Goal: Task Accomplishment & Management: Manage account settings

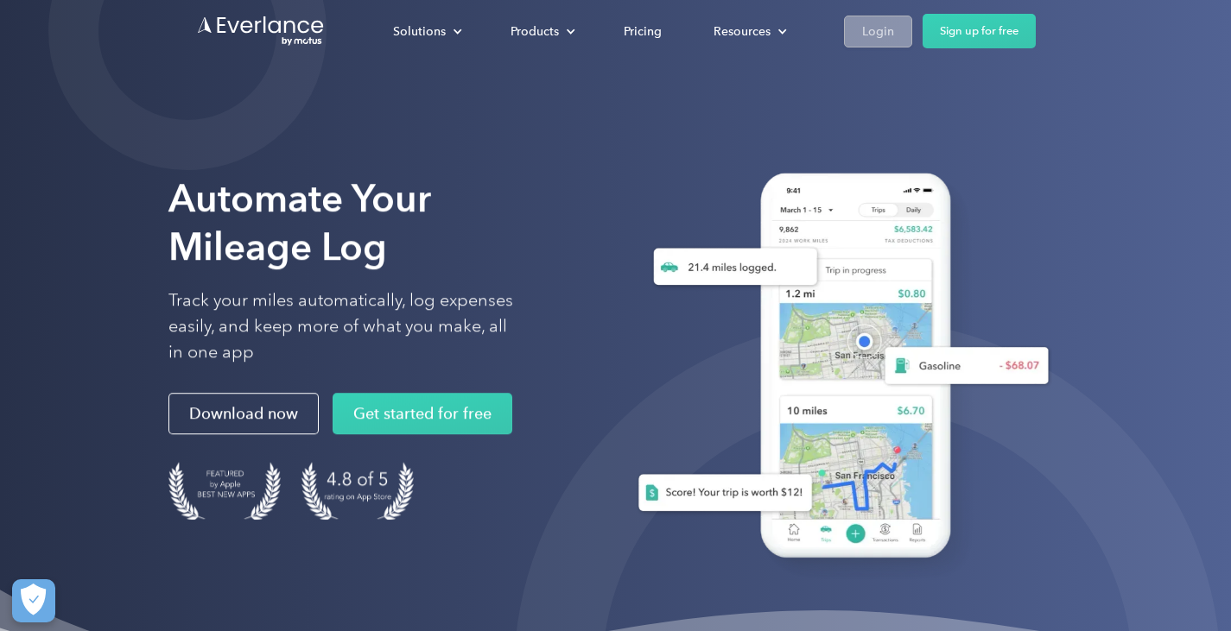
click at [899, 22] on link "Login" at bounding box center [878, 32] width 68 height 32
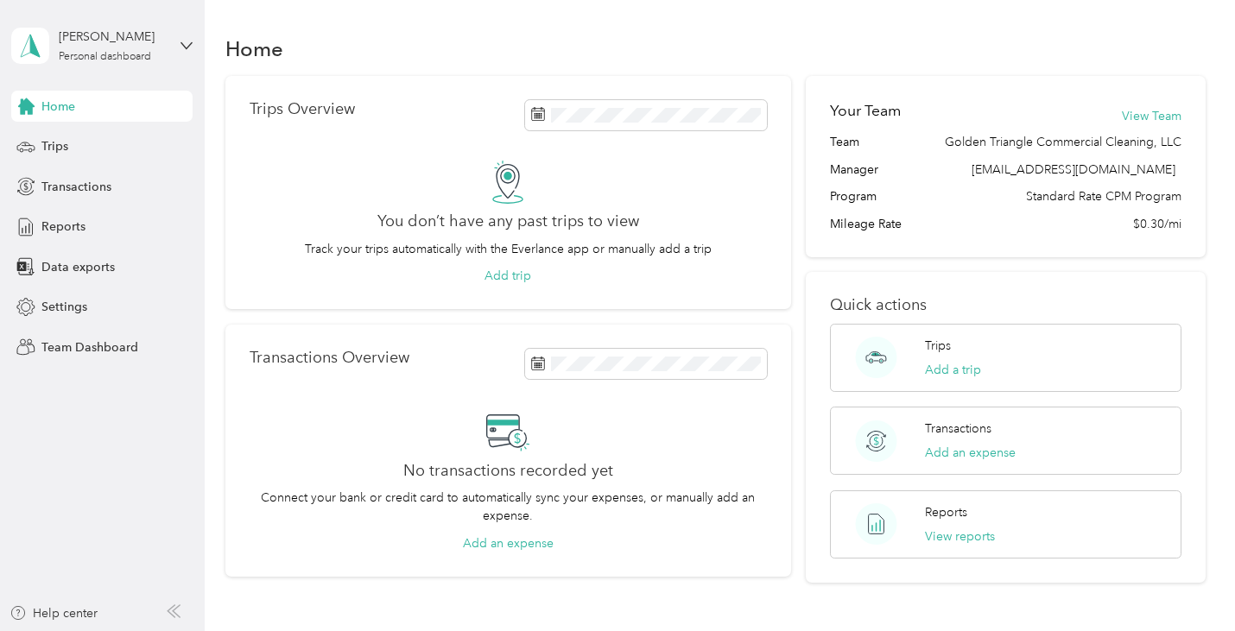
click at [54, 37] on div "[PERSON_NAME] Personal dashboard" at bounding box center [88, 46] width 155 height 36
click at [154, 330] on div "Home Trips Transactions Reports Data exports Settings Team Dashboard" at bounding box center [101, 227] width 181 height 272
click at [65, 145] on span "Trips" at bounding box center [54, 146] width 27 height 18
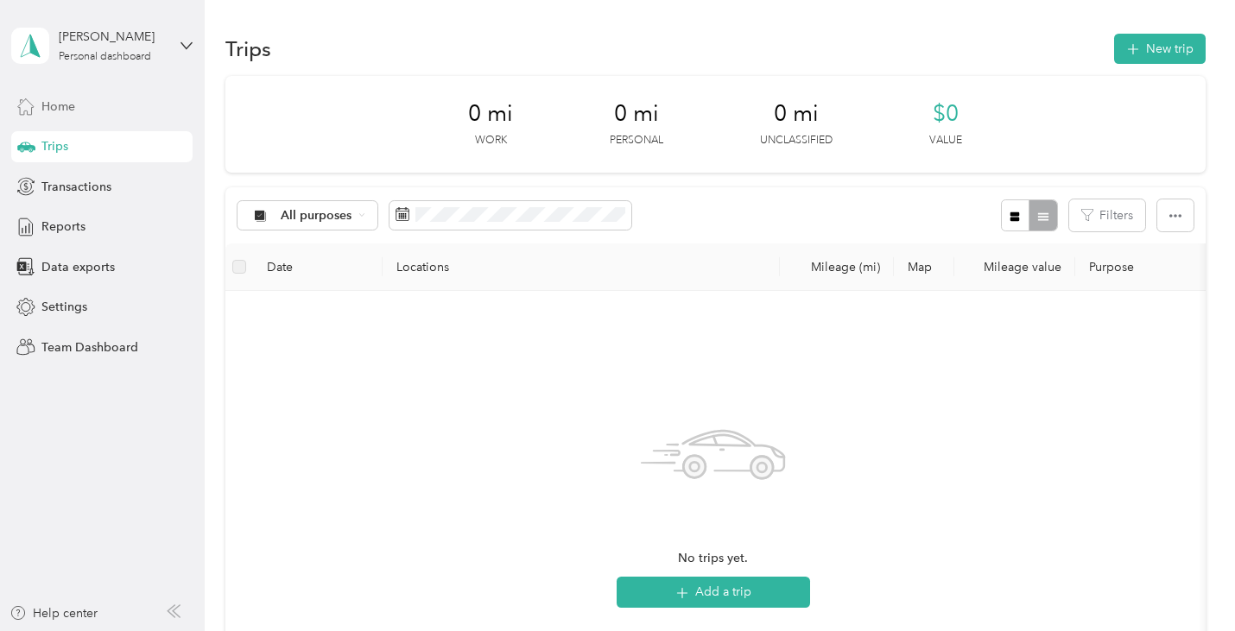
click at [69, 117] on div "Home" at bounding box center [101, 106] width 181 height 31
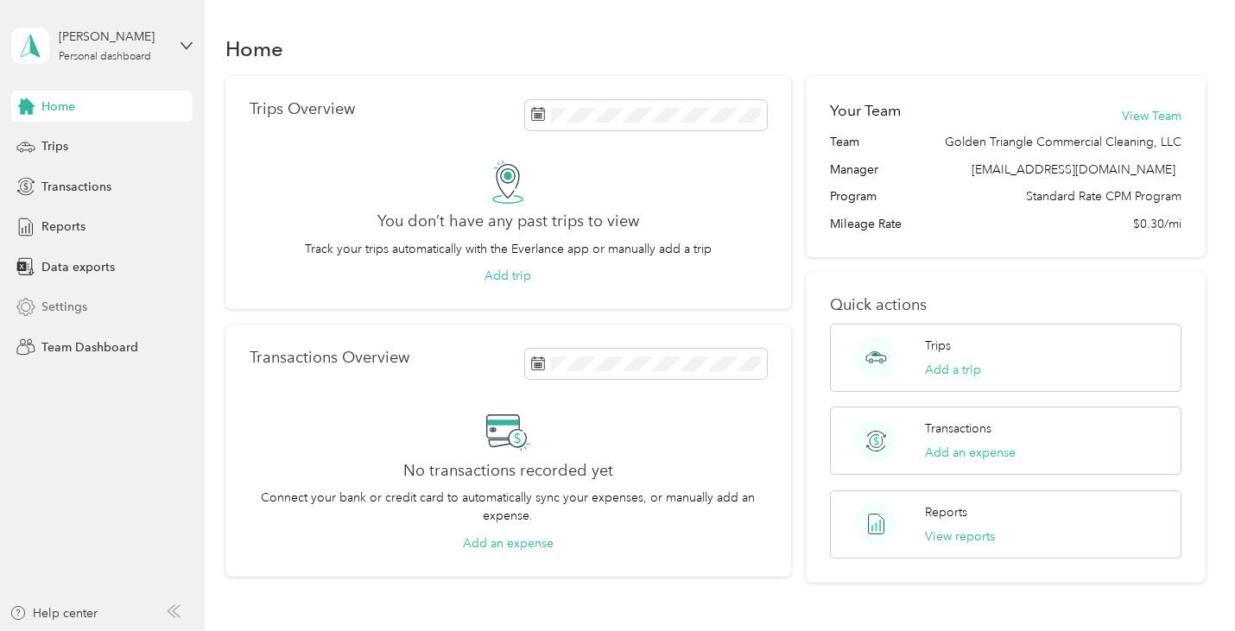
click at [68, 289] on div "Home Trips Transactions Reports Data exports Settings Team Dashboard" at bounding box center [101, 227] width 181 height 272
click at [98, 340] on span "Team Dashboard" at bounding box center [89, 348] width 97 height 18
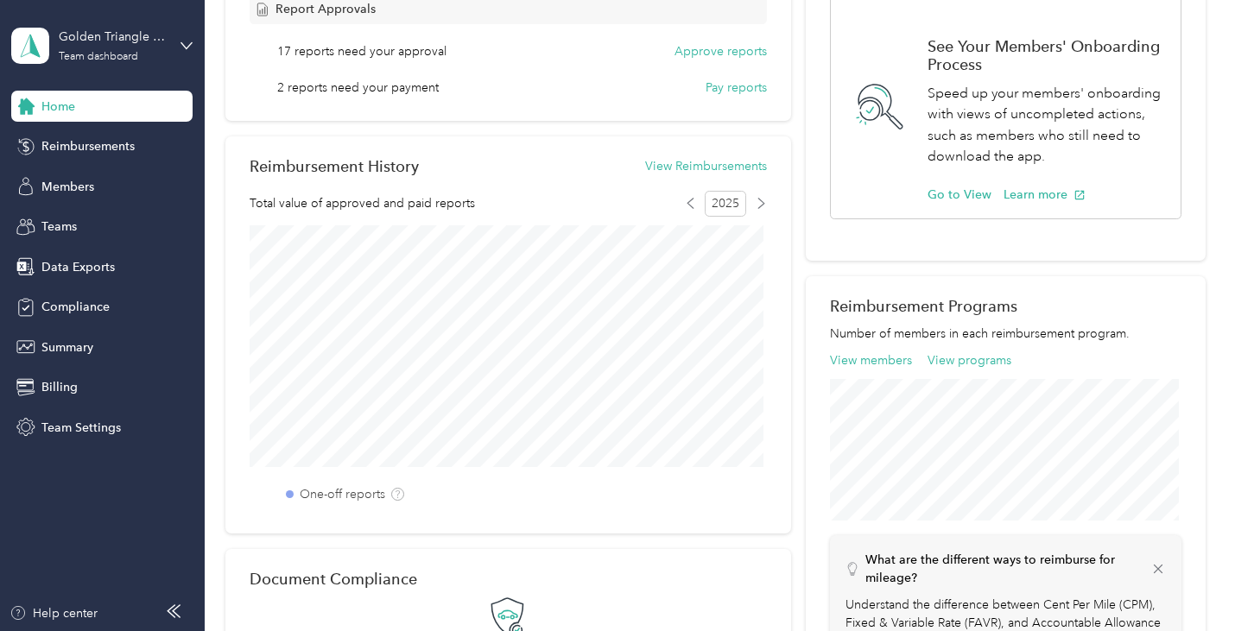
scroll to position [345, 0]
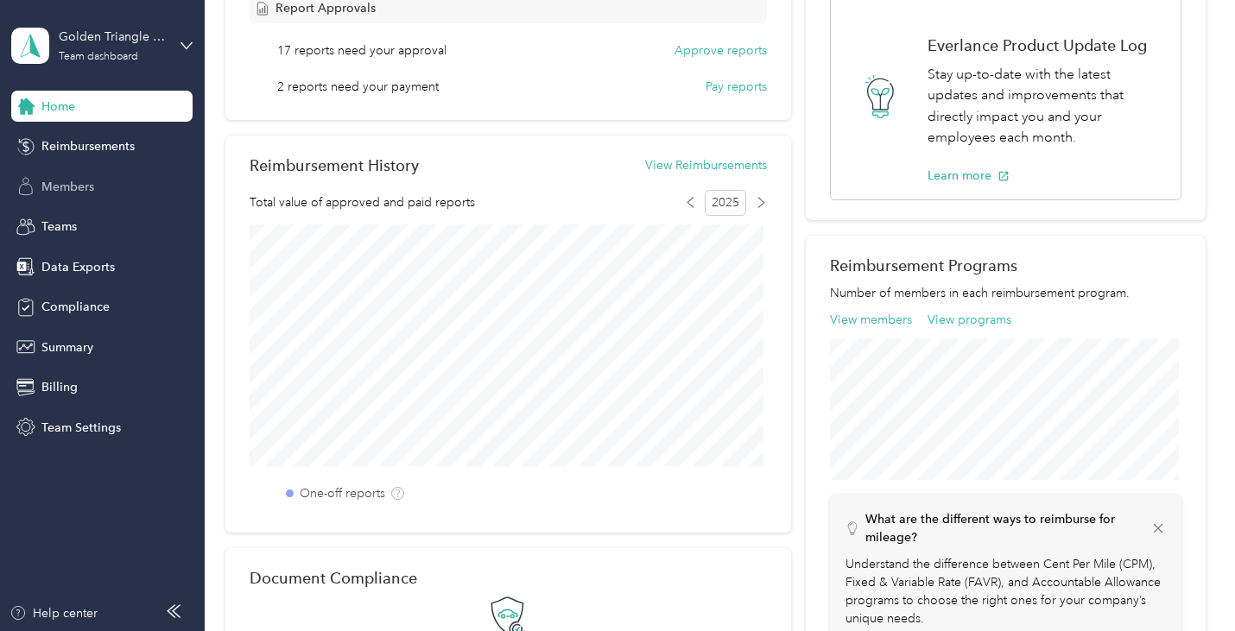
click at [84, 193] on span "Members" at bounding box center [67, 187] width 53 height 18
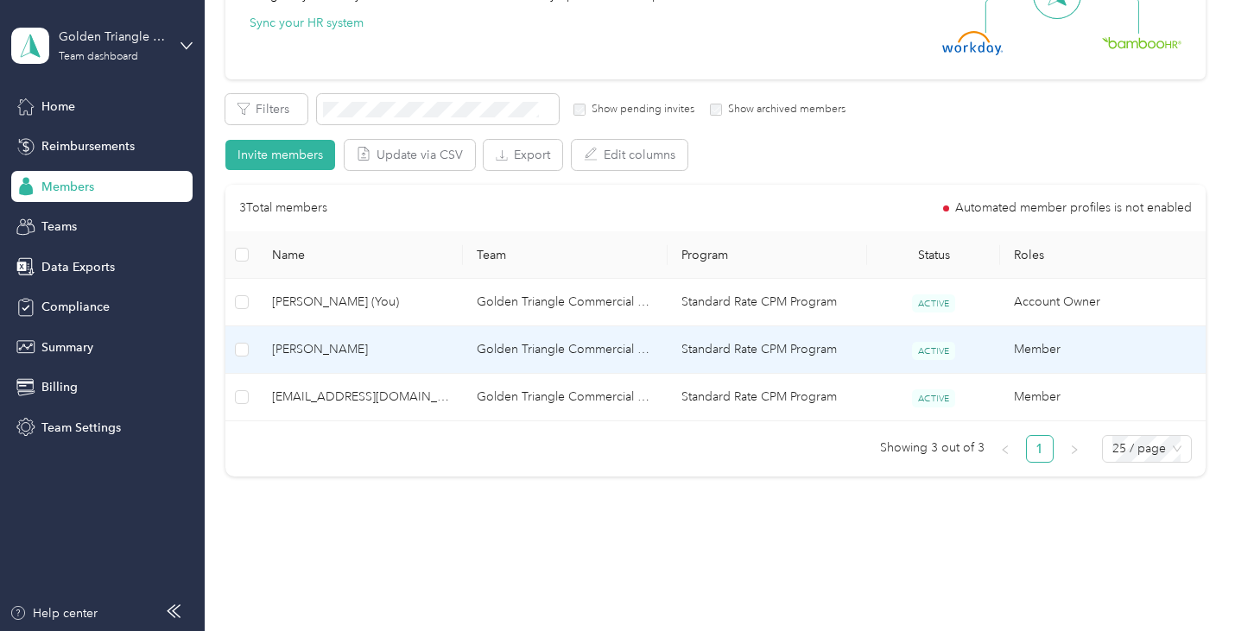
scroll to position [259, 0]
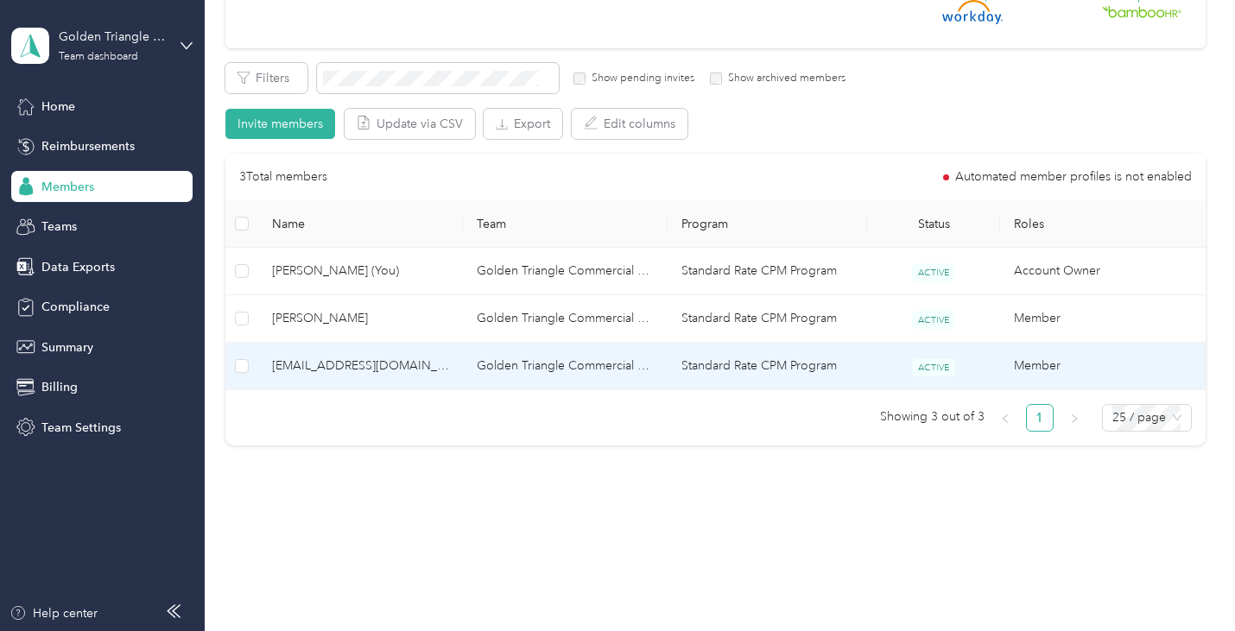
click at [551, 360] on td "Golden Triangle Commercial Cleaning, LLC" at bounding box center [565, 367] width 205 height 48
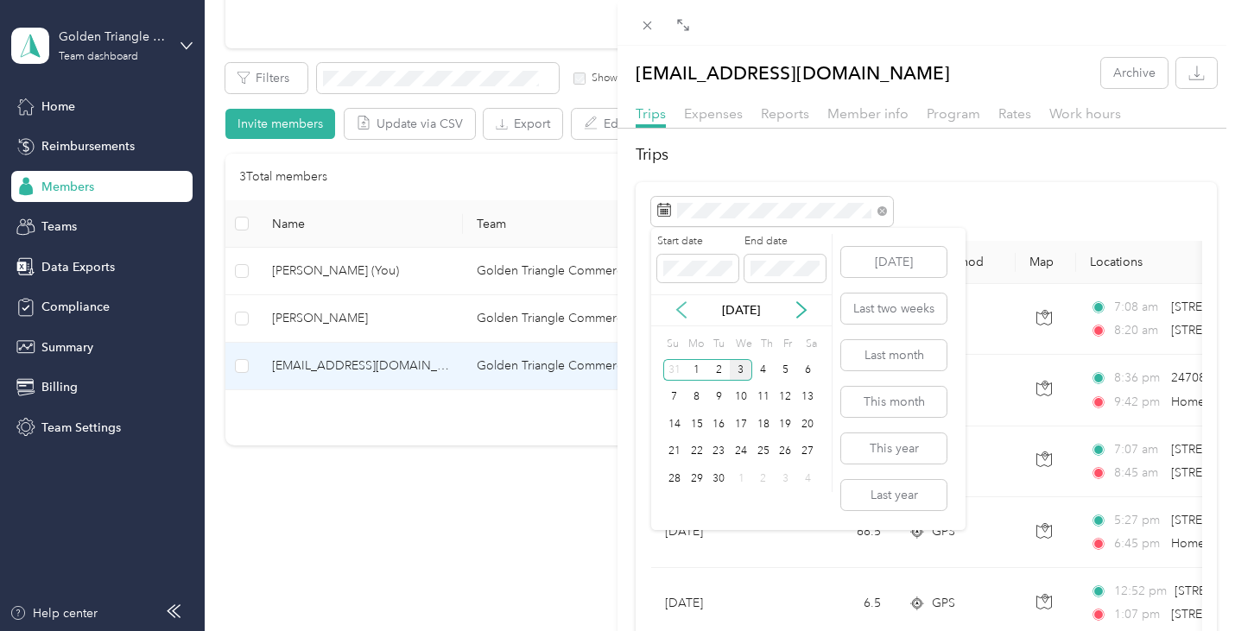
click at [687, 314] on icon at bounding box center [681, 309] width 17 height 17
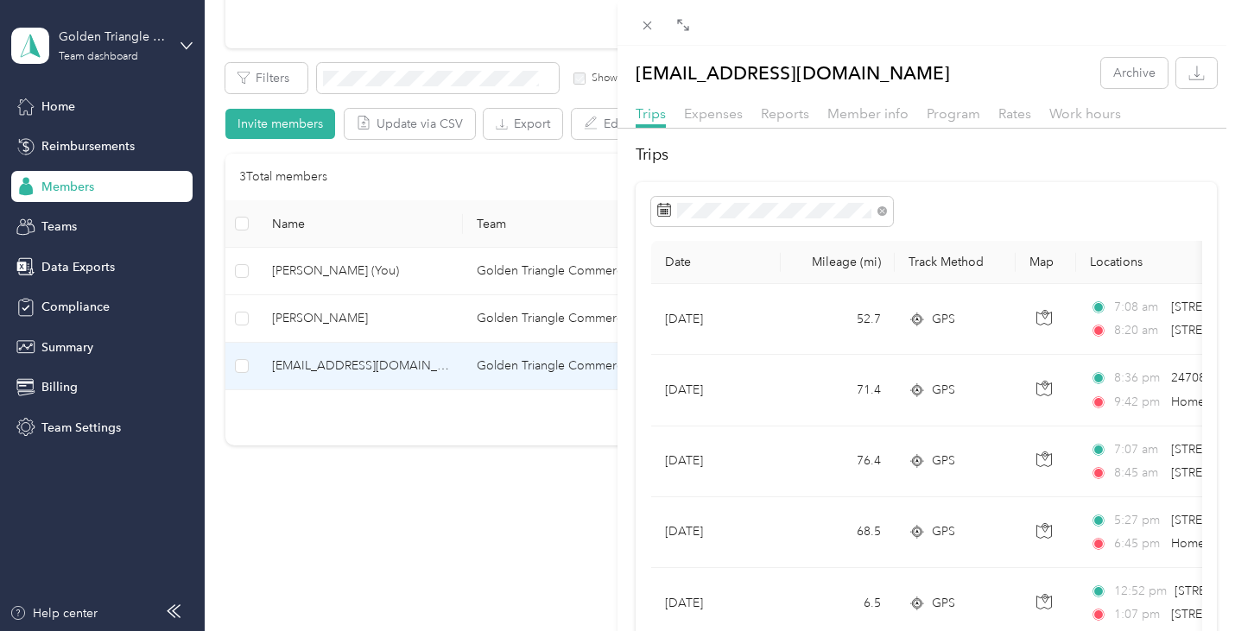
click at [1176, 84] on button "button" at bounding box center [1196, 73] width 41 height 30
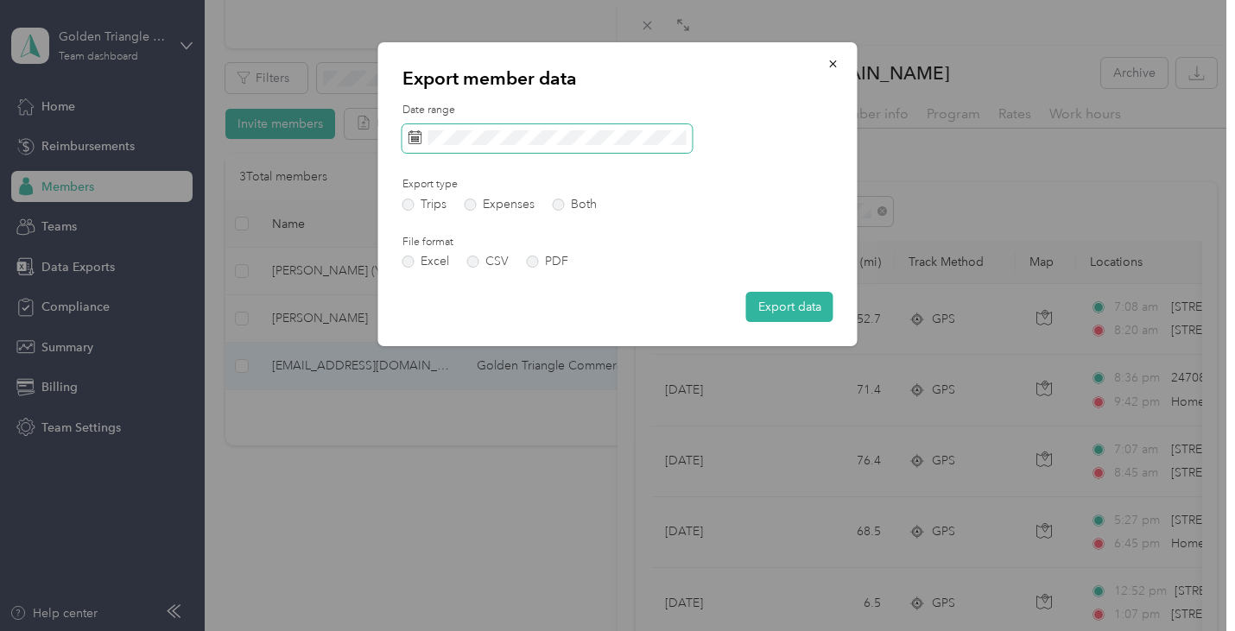
click at [461, 147] on span at bounding box center [547, 138] width 290 height 29
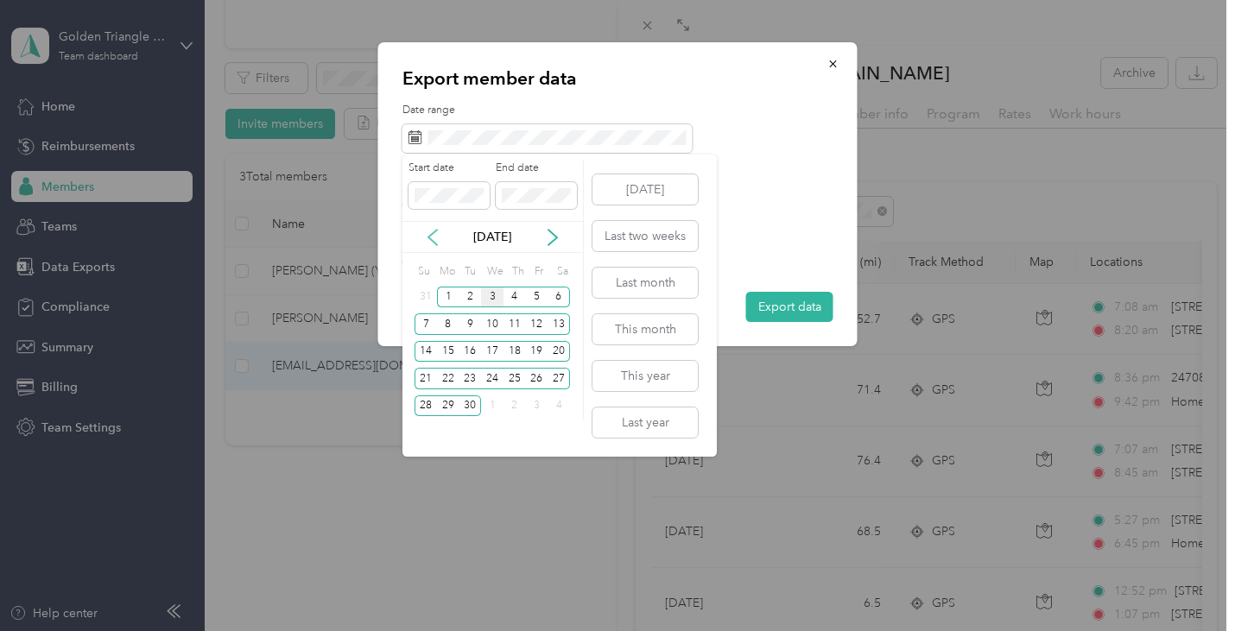
click at [429, 238] on icon at bounding box center [432, 238] width 9 height 16
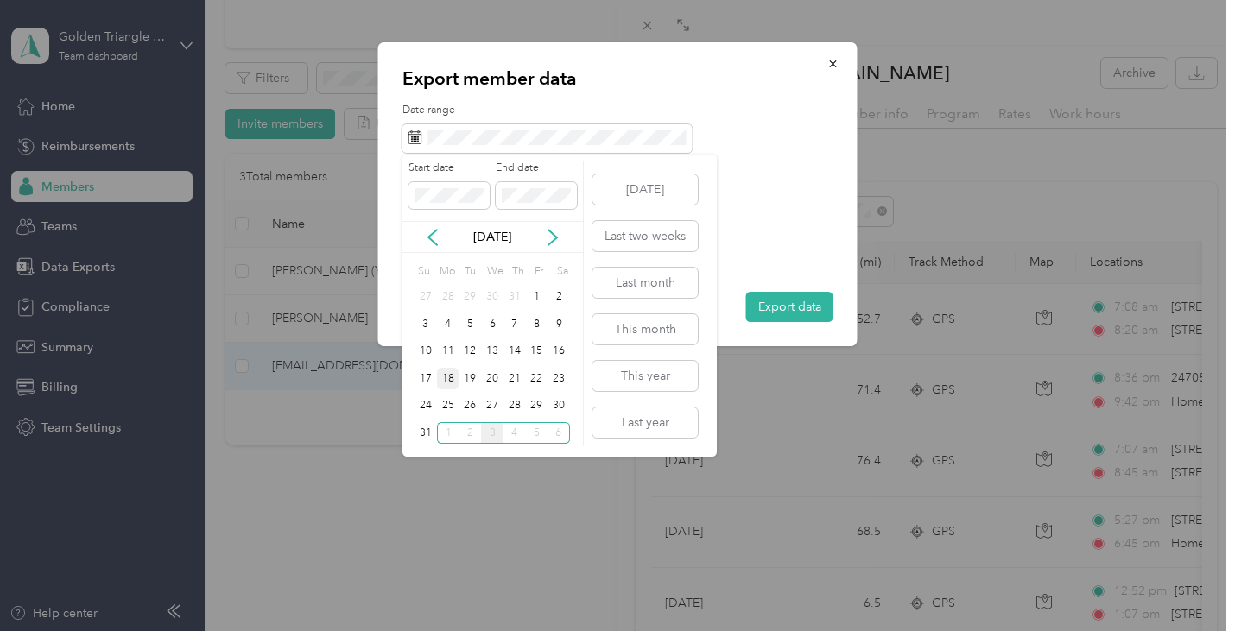
click at [449, 382] on div "18" at bounding box center [448, 379] width 22 height 22
click at [428, 435] on div "31" at bounding box center [426, 433] width 22 height 22
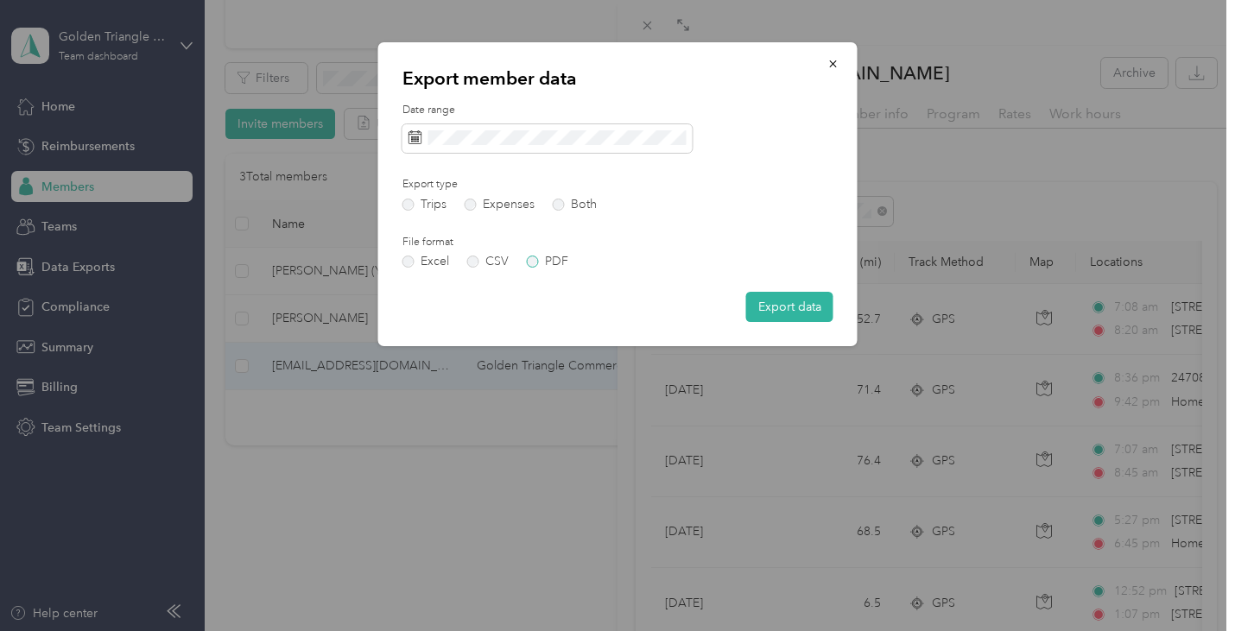
click at [537, 265] on label "PDF" at bounding box center [547, 262] width 41 height 12
click at [772, 300] on button "Export data" at bounding box center [789, 307] width 87 height 30
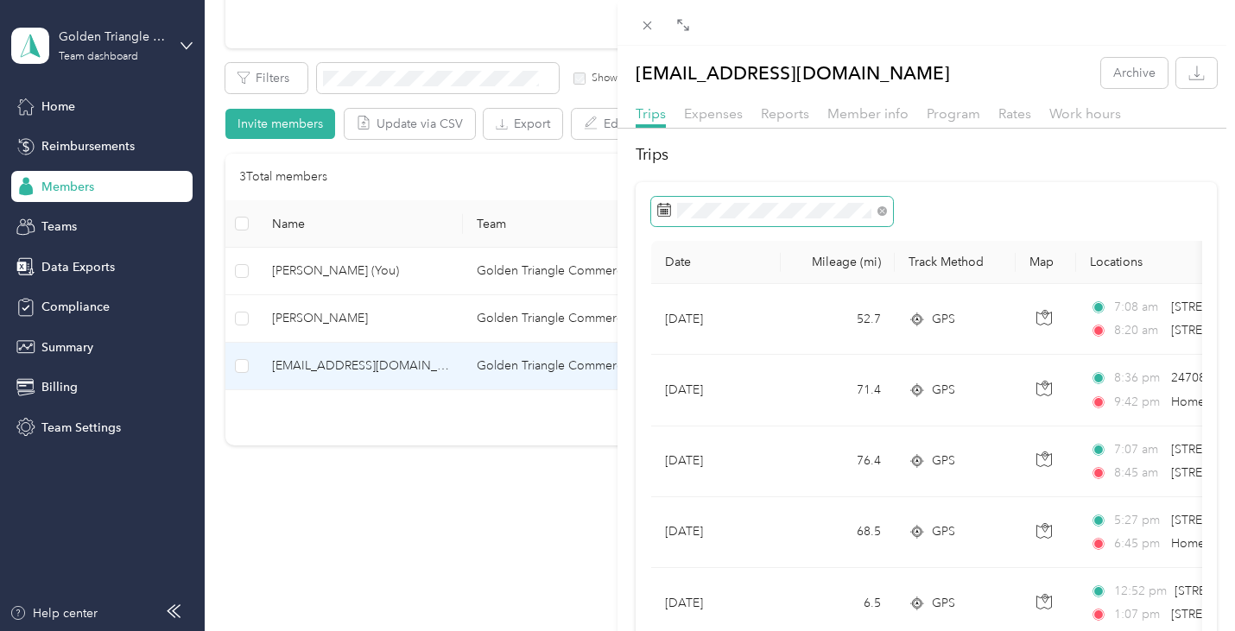
click at [763, 220] on span at bounding box center [772, 211] width 242 height 29
click at [1067, 198] on div at bounding box center [926, 211] width 551 height 29
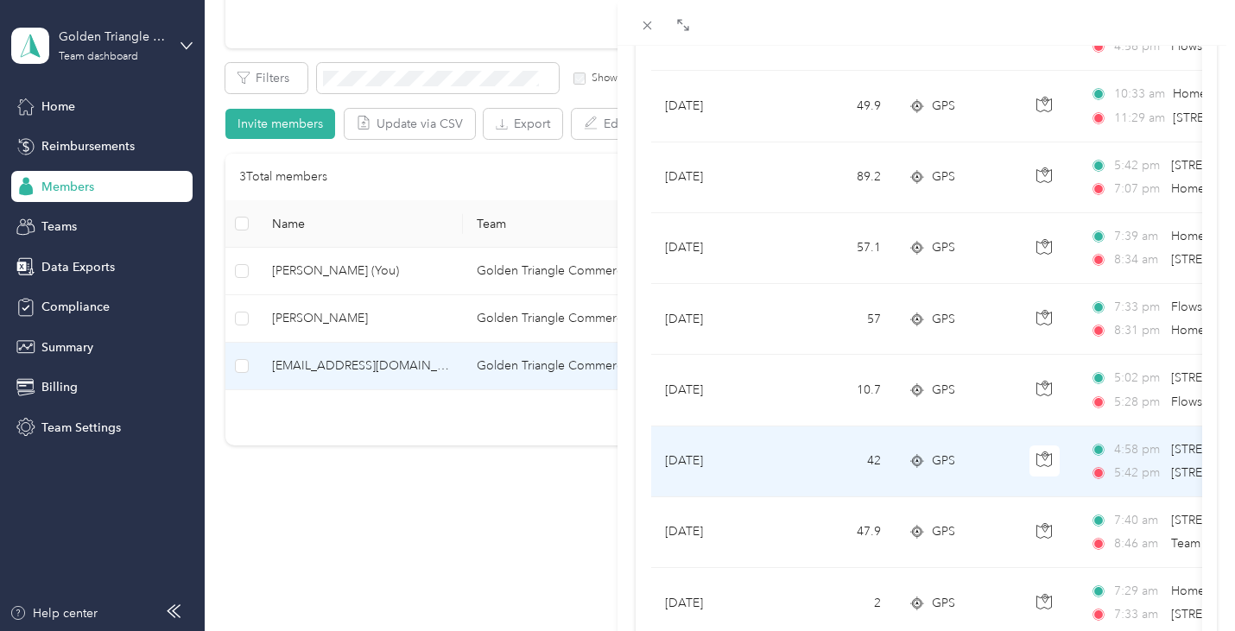
scroll to position [864, 0]
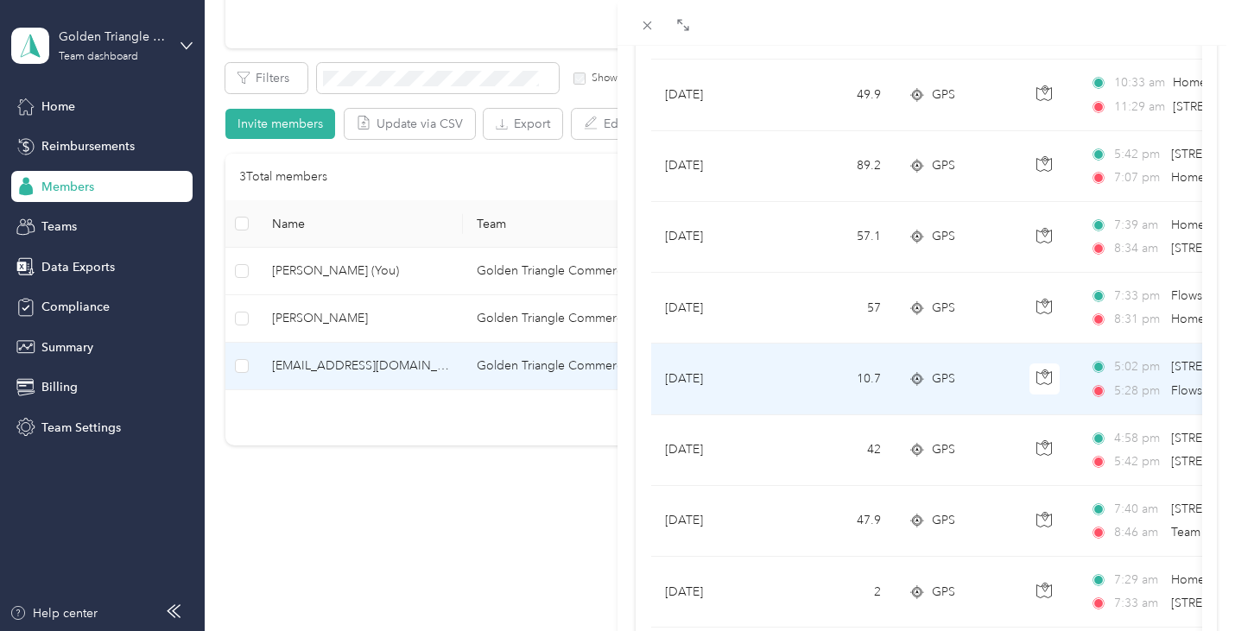
click at [944, 383] on span "GPS" at bounding box center [943, 379] width 23 height 19
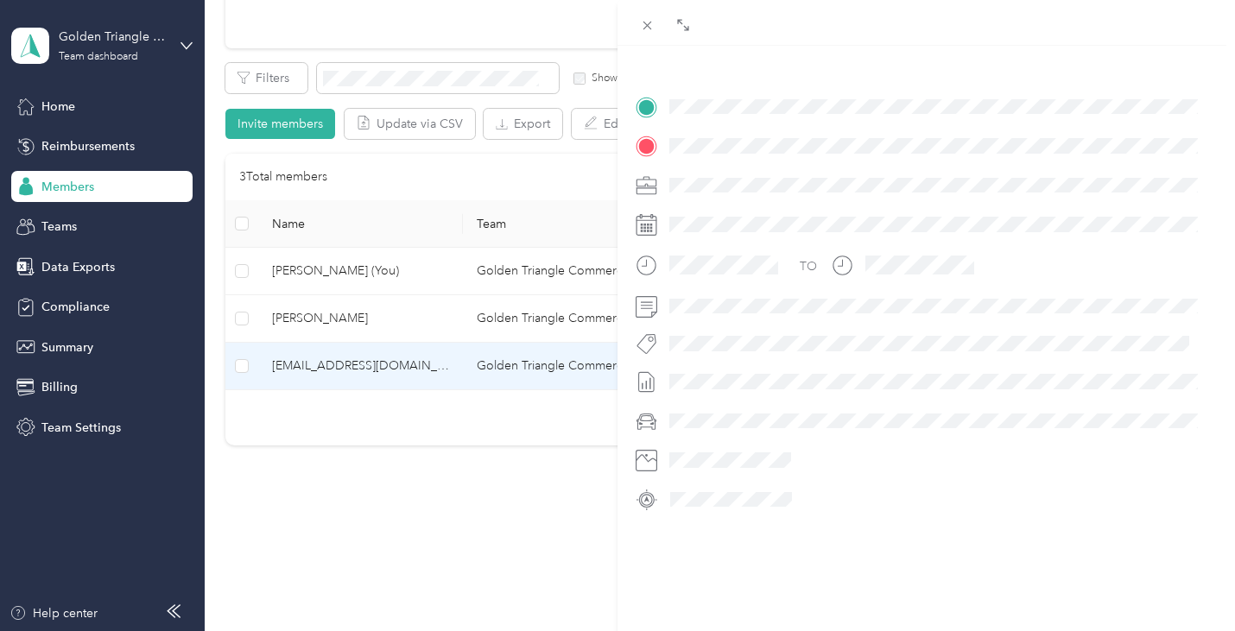
scroll to position [365, 0]
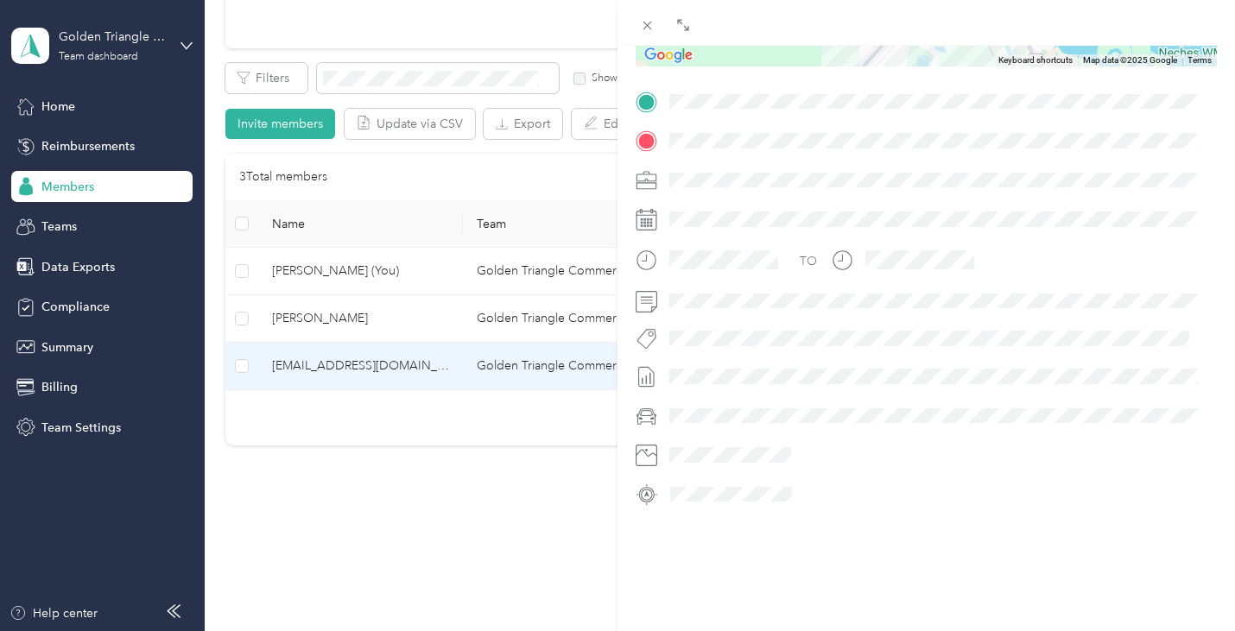
click at [498, 495] on div "BACK [EMAIL_ADDRESS][DOMAIN_NAME] Trips Trip details Trip details This trip can…" at bounding box center [617, 315] width 1235 height 631
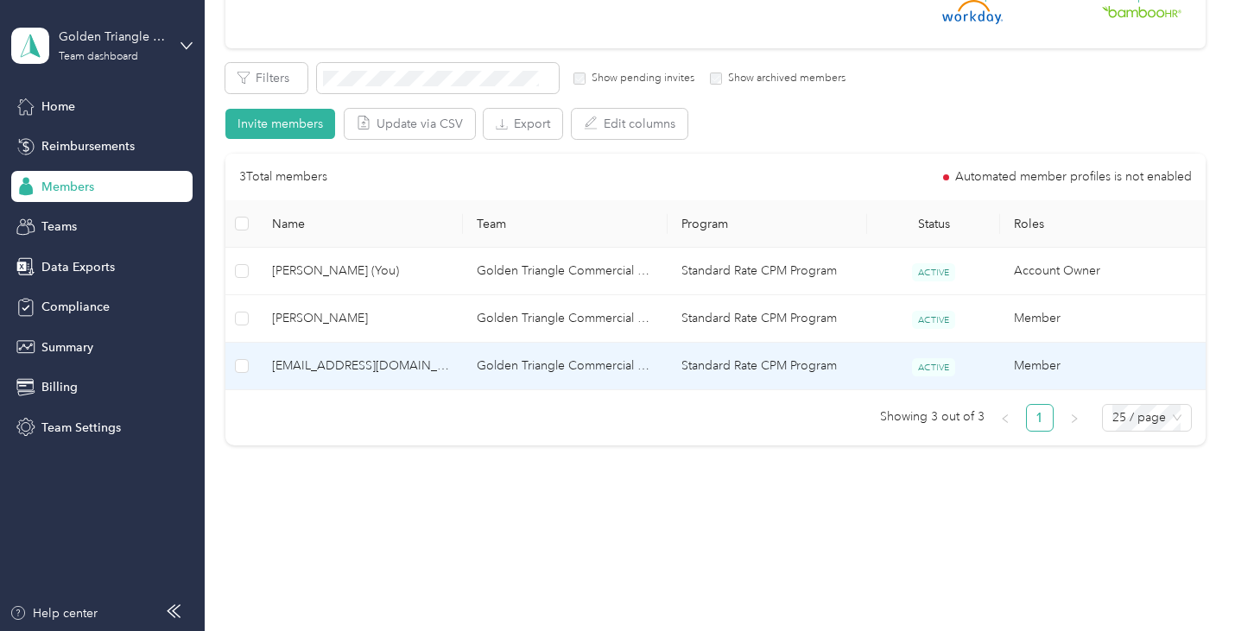
click at [456, 360] on td "[EMAIL_ADDRESS][DOMAIN_NAME]" at bounding box center [360, 367] width 205 height 48
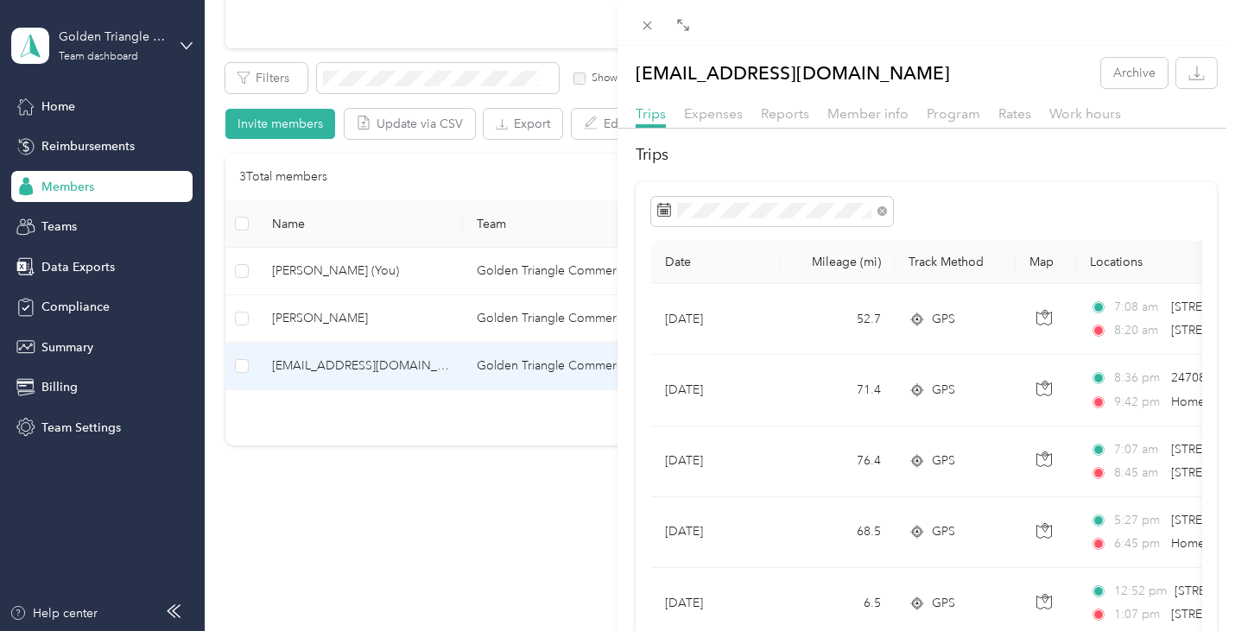
click at [428, 469] on div "[EMAIL_ADDRESS][DOMAIN_NAME] Archive Trips Expenses Reports Member info Program…" at bounding box center [617, 315] width 1235 height 631
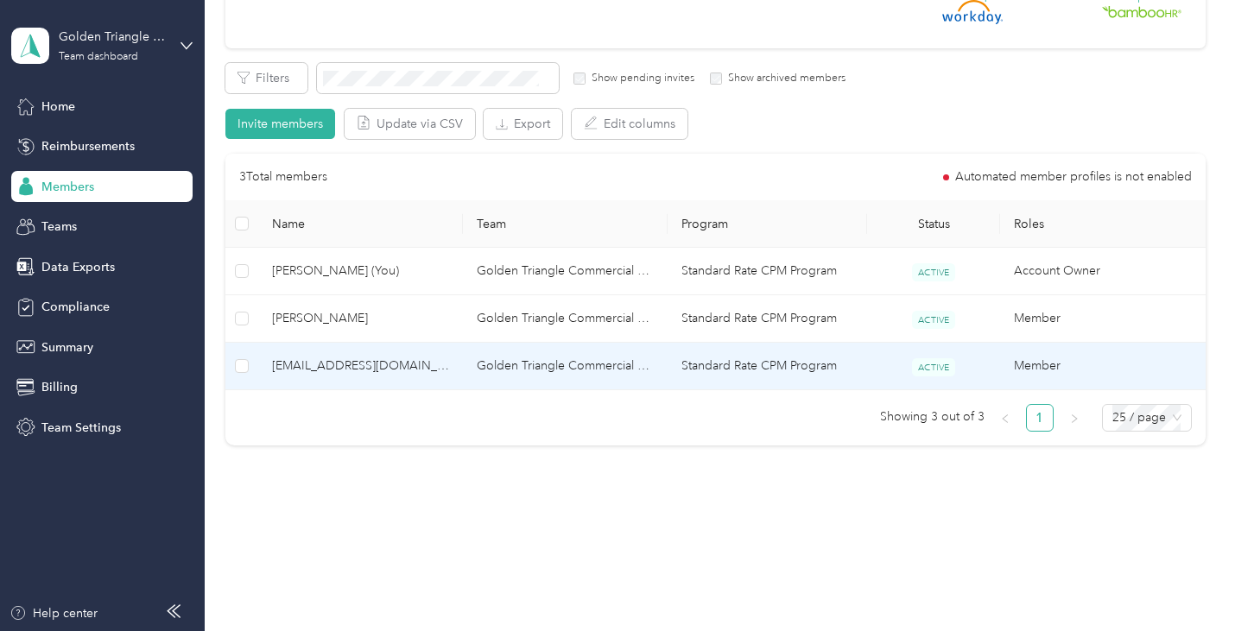
click at [659, 368] on td "Golden Triangle Commercial Cleaning, LLC" at bounding box center [565, 367] width 205 height 48
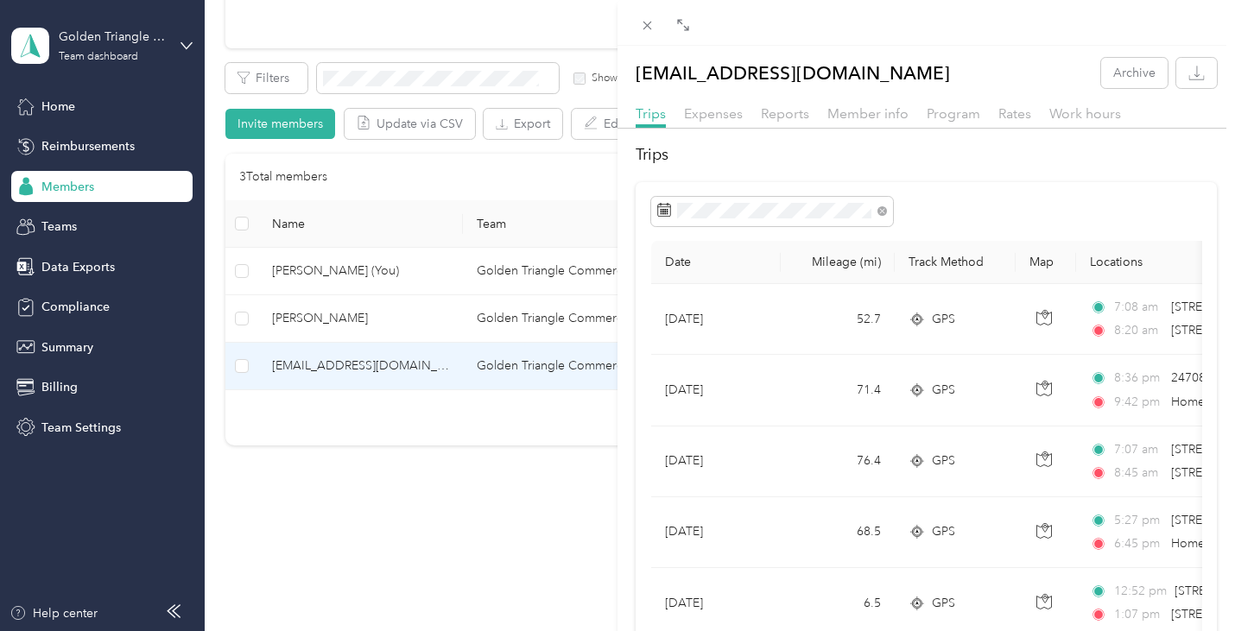
click at [1029, 199] on div at bounding box center [926, 211] width 551 height 29
click at [647, 23] on icon at bounding box center [647, 25] width 15 height 15
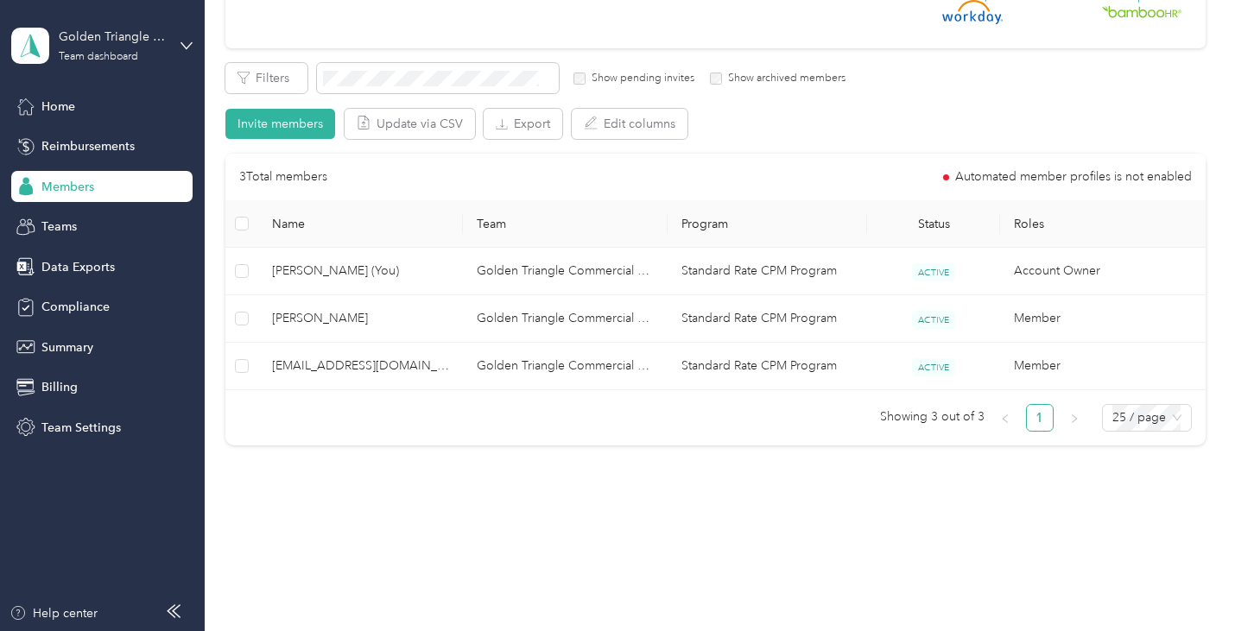
click at [1052, 481] on div "Members All Members 3 Onboarding 0 NEW Securely sync your HR system with Everla…" at bounding box center [716, 148] width 1022 height 814
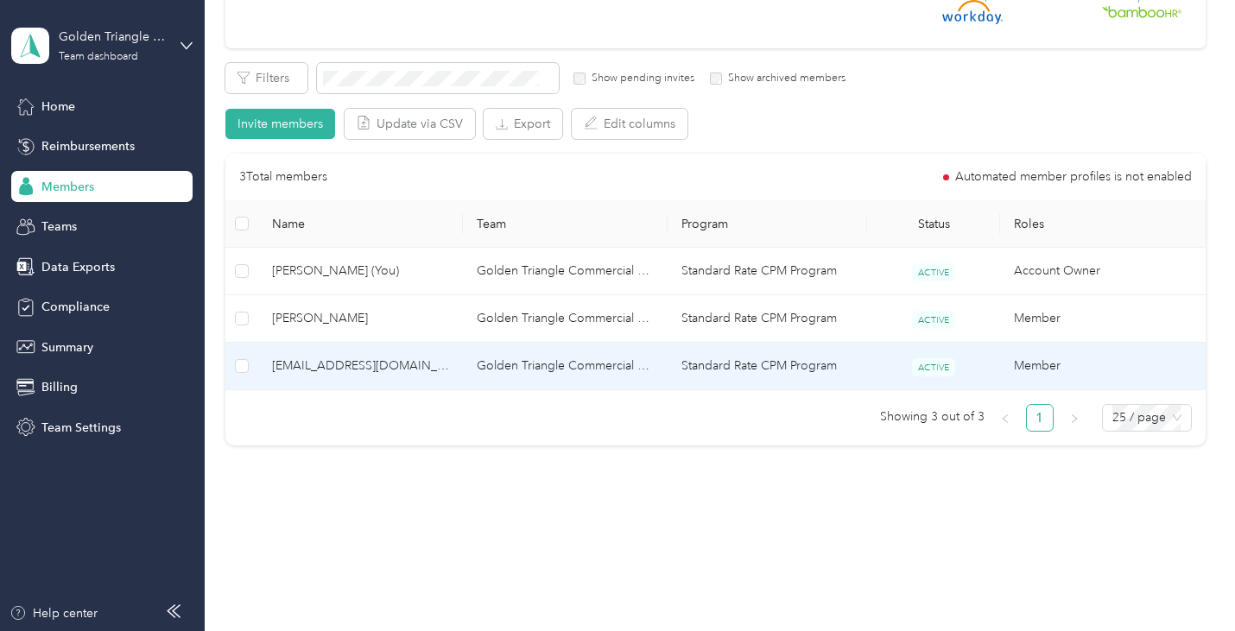
click at [525, 383] on td "Golden Triangle Commercial Cleaning, LLC" at bounding box center [565, 367] width 205 height 48
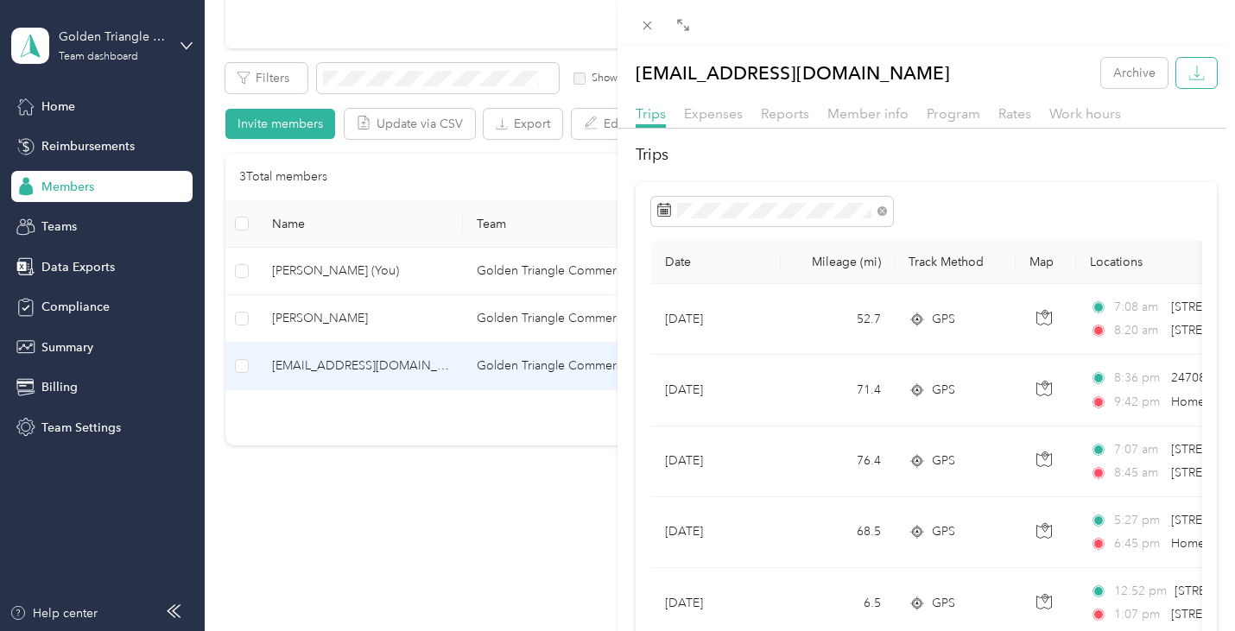
click at [1194, 72] on button "button" at bounding box center [1196, 73] width 41 height 30
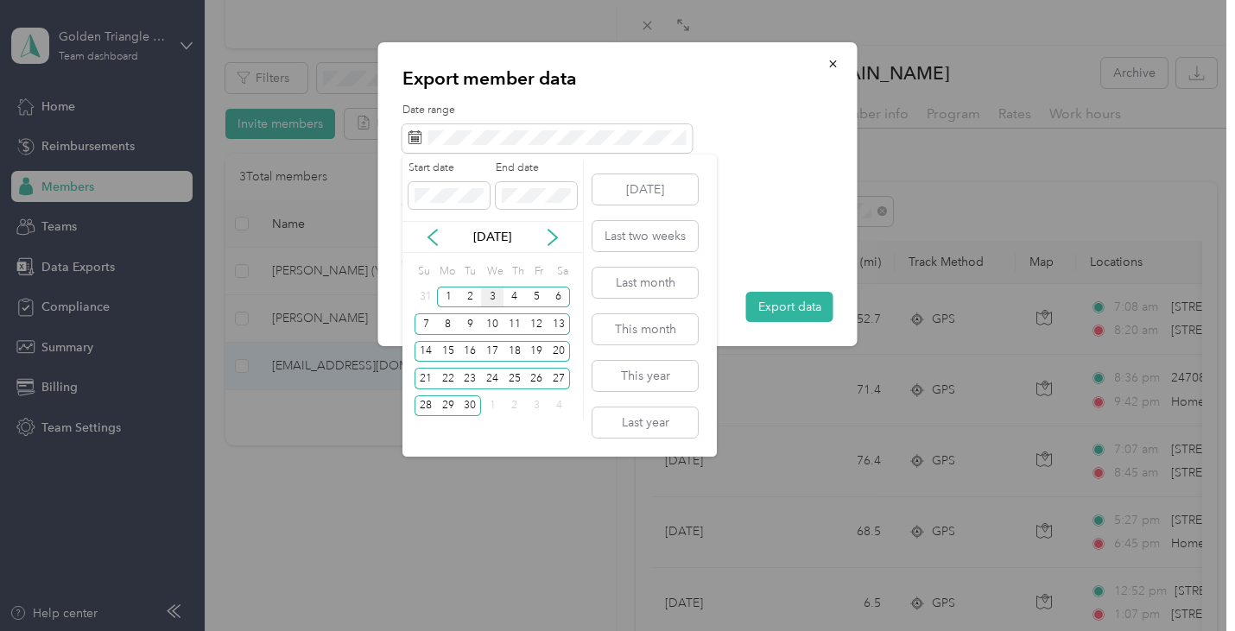
click at [434, 248] on div "[DATE]" at bounding box center [492, 237] width 181 height 32
click at [428, 233] on icon at bounding box center [432, 237] width 17 height 17
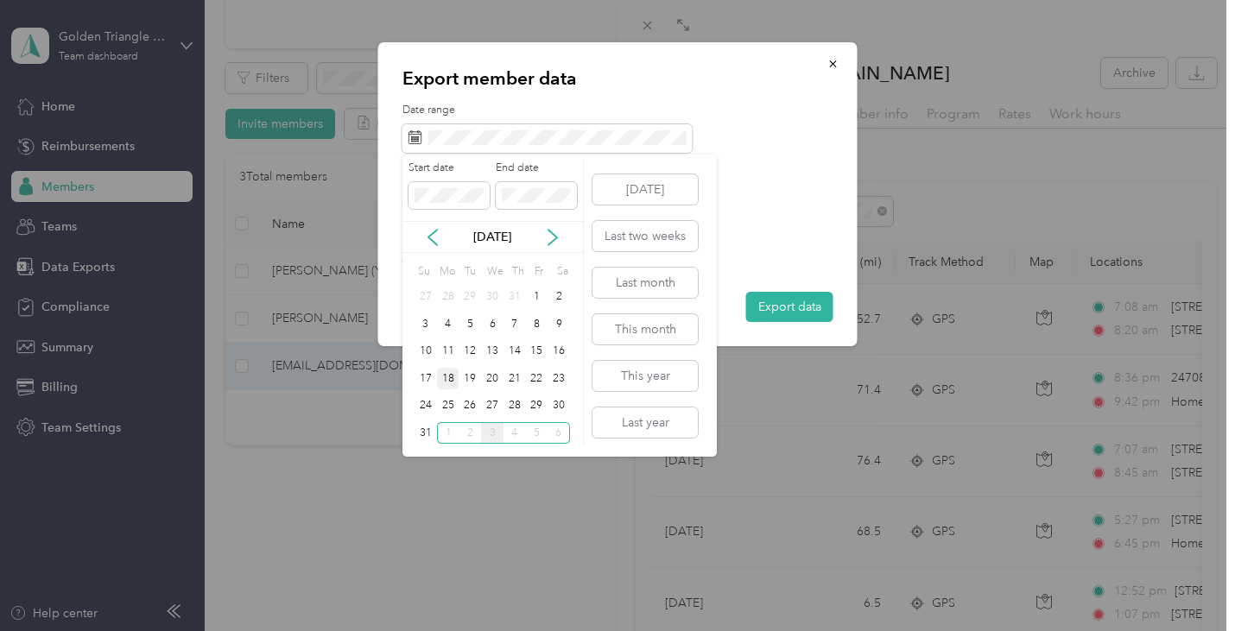
click at [455, 375] on div "18" at bounding box center [448, 379] width 22 height 22
click at [428, 429] on div "31" at bounding box center [426, 433] width 22 height 22
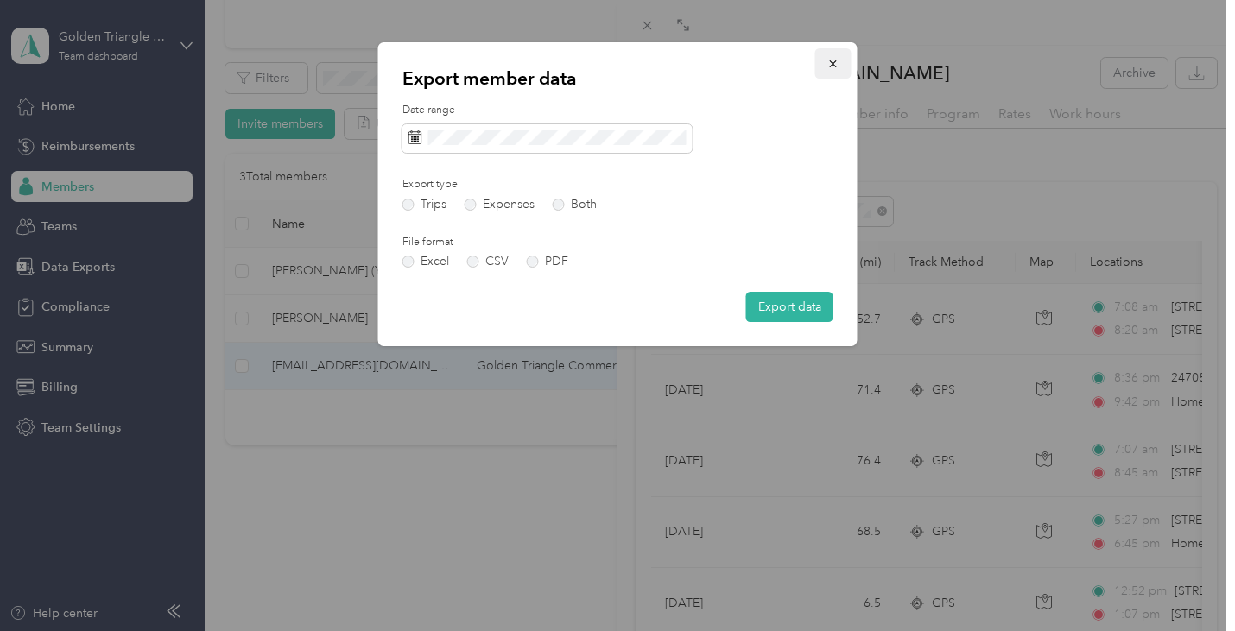
click at [839, 69] on button "button" at bounding box center [833, 63] width 36 height 30
